Goal: Task Accomplishment & Management: Use online tool/utility

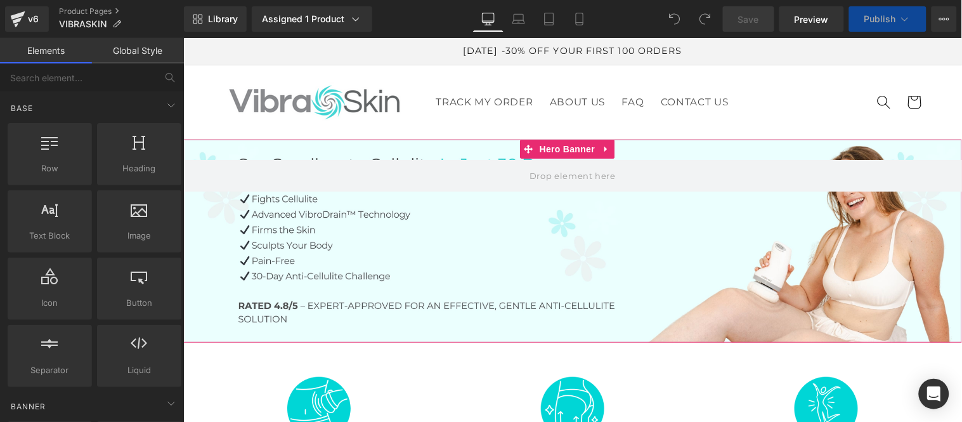
scroll to position [282, 0]
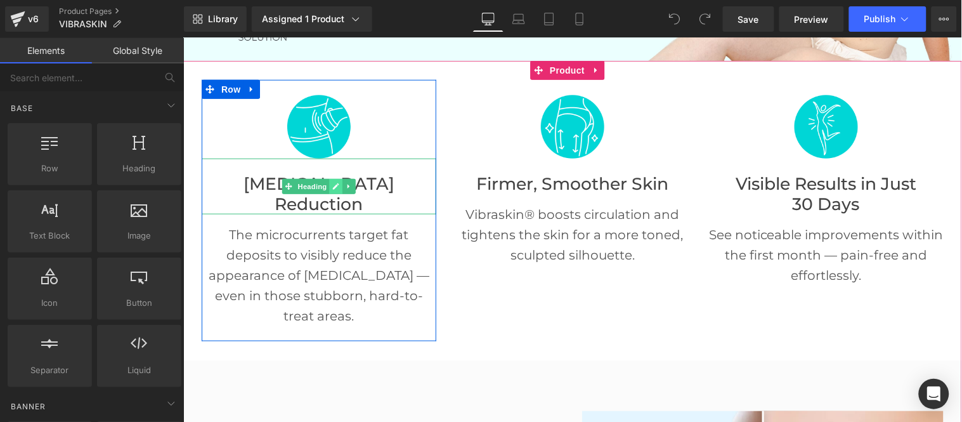
click at [336, 178] on link at bounding box center [335, 185] width 13 height 15
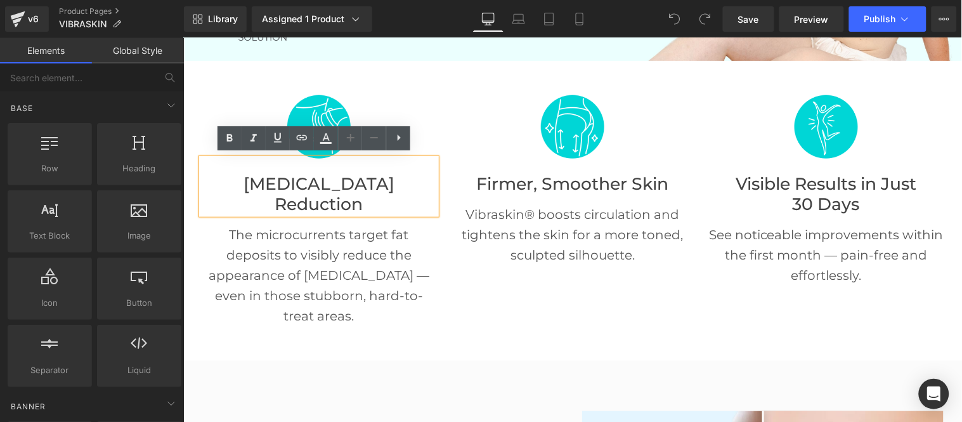
click at [303, 178] on font "[MEDICAL_DATA] Reduction" at bounding box center [318, 193] width 151 height 41
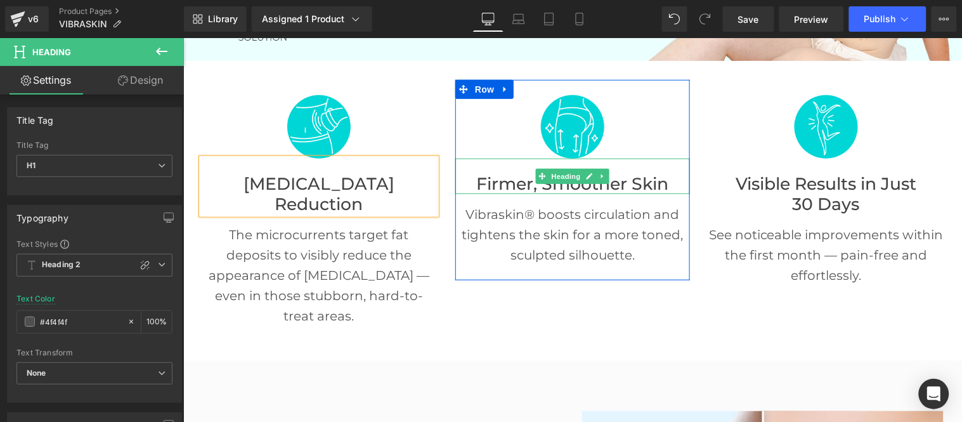
click at [626, 181] on font "Firmer, Smoother Skin" at bounding box center [572, 183] width 192 height 21
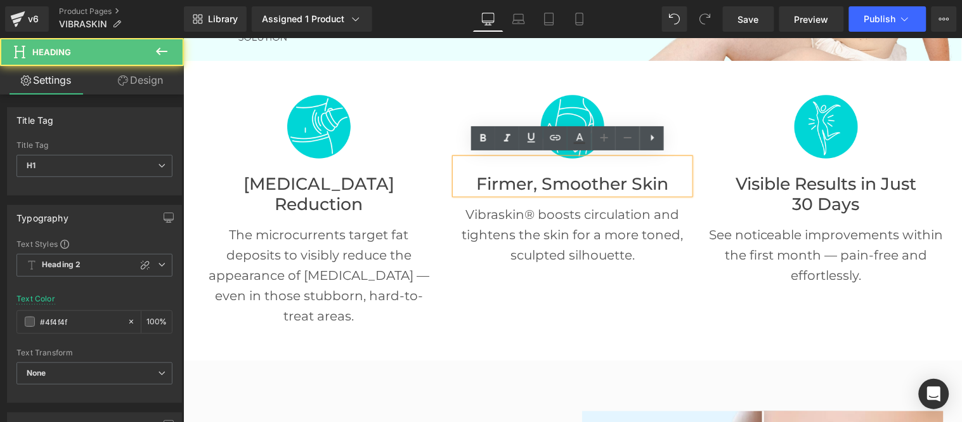
click at [628, 176] on font "Firmer, Smoother Skin" at bounding box center [572, 183] width 192 height 21
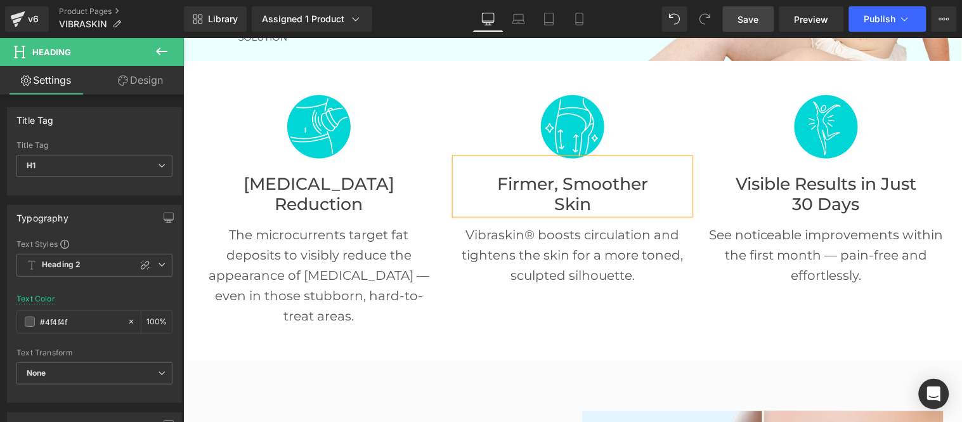
drag, startPoint x: 514, startPoint y: 55, endPoint x: 363, endPoint y: 199, distance: 208.6
click at [745, 25] on span "Save" at bounding box center [748, 19] width 21 height 13
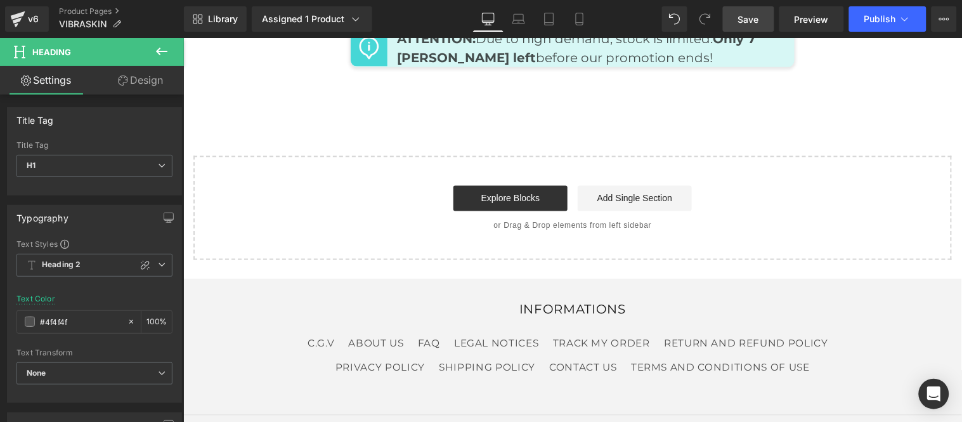
scroll to position [5532, 0]
